Goal: Find specific page/section: Find specific page/section

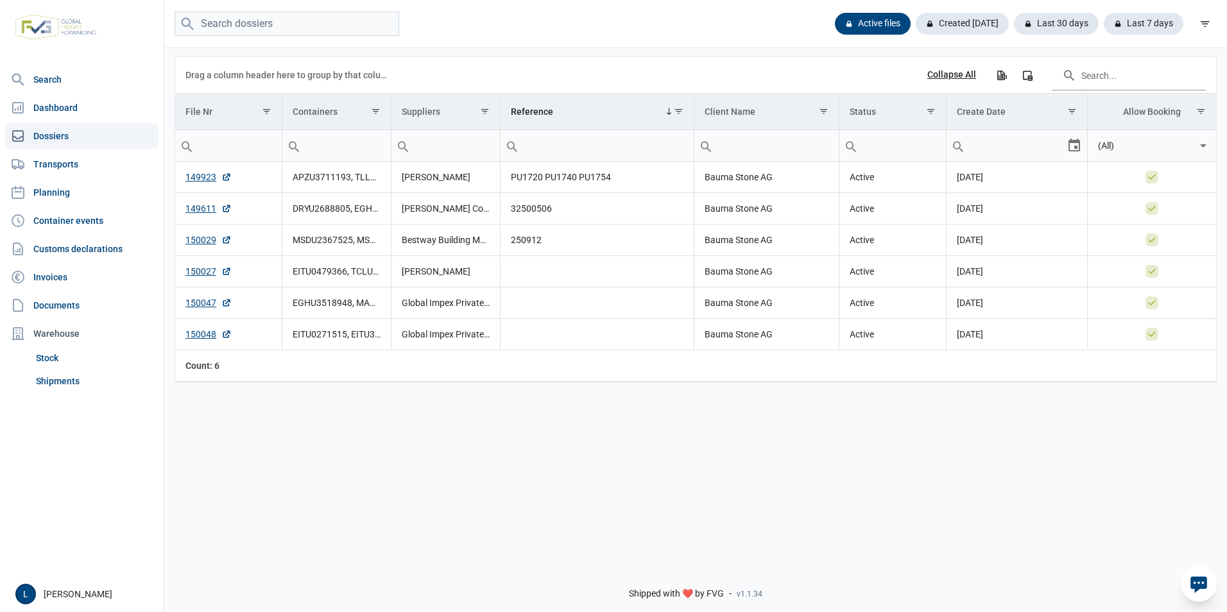
click at [749, 501] on div "Data grid with 6 rows and 8 columns Drag a column header here to group by that …" at bounding box center [695, 301] width 1063 height 510
click at [726, 568] on div "Shipped with ❤️ by FVG - v1.1.34" at bounding box center [695, 583] width 1063 height 55
